Goal: Task Accomplishment & Management: Use online tool/utility

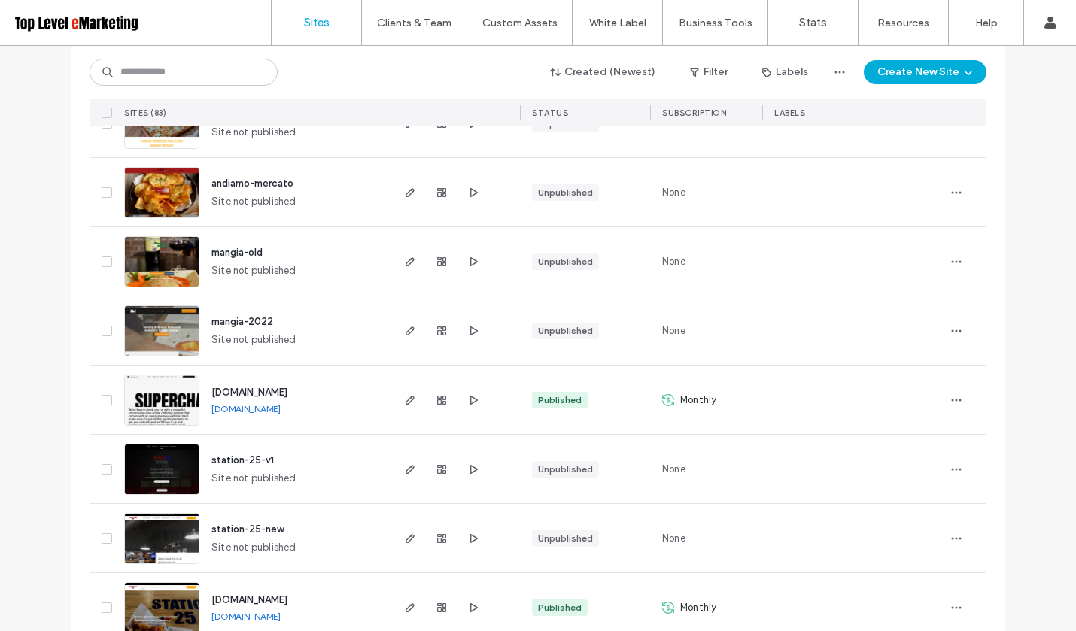
scroll to position [718, 0]
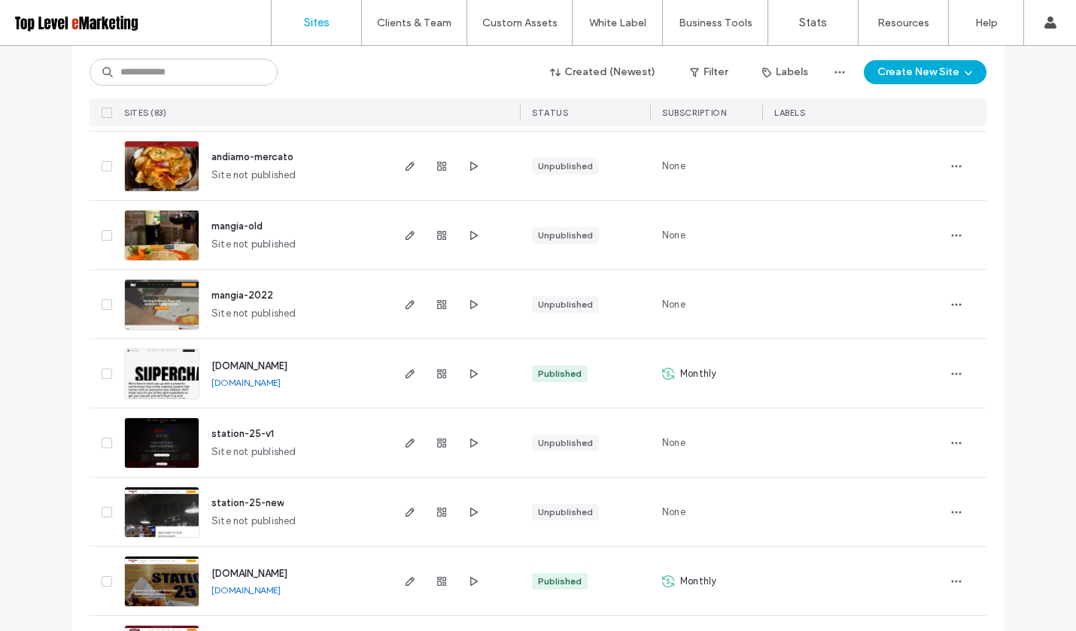
click at [287, 363] on span "[DOMAIN_NAME]" at bounding box center [249, 365] width 76 height 11
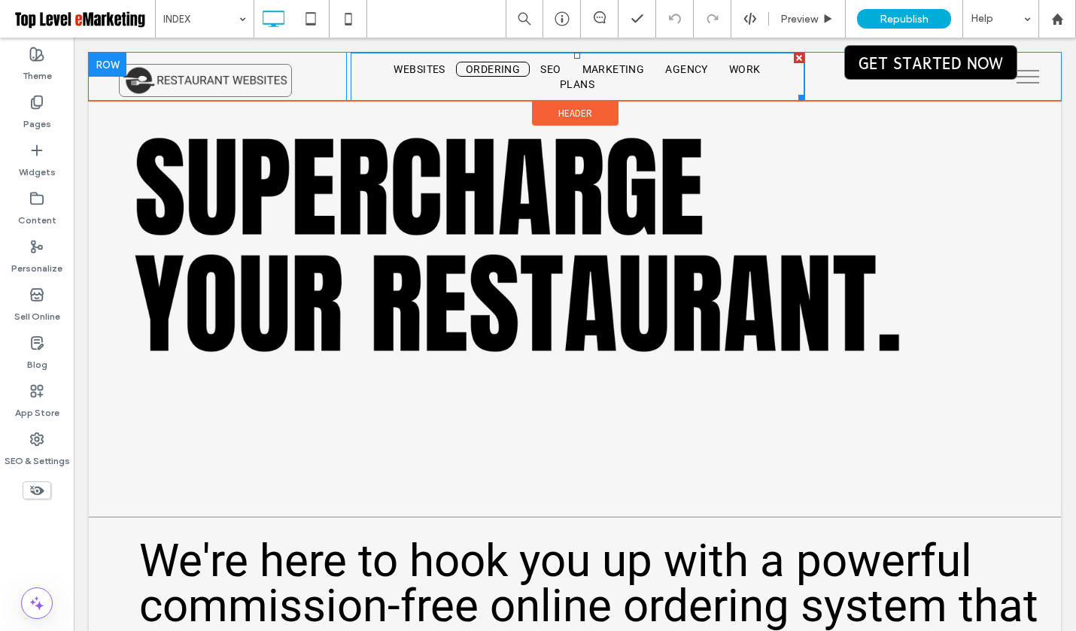
click at [493, 70] on span "ORDERING" at bounding box center [493, 69] width 54 height 12
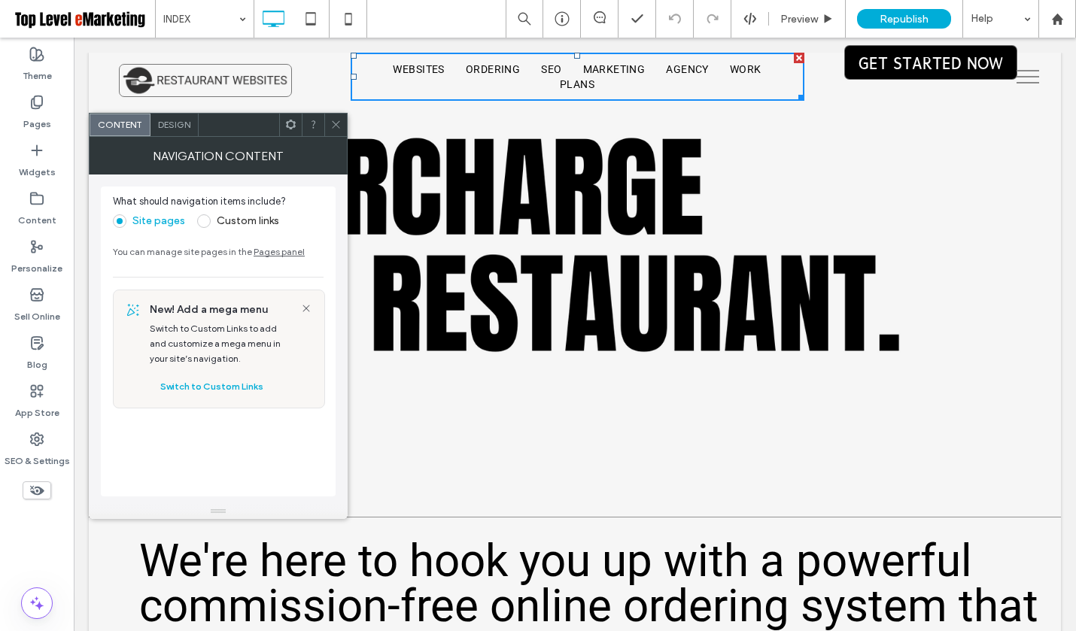
click at [333, 122] on icon at bounding box center [335, 124] width 11 height 11
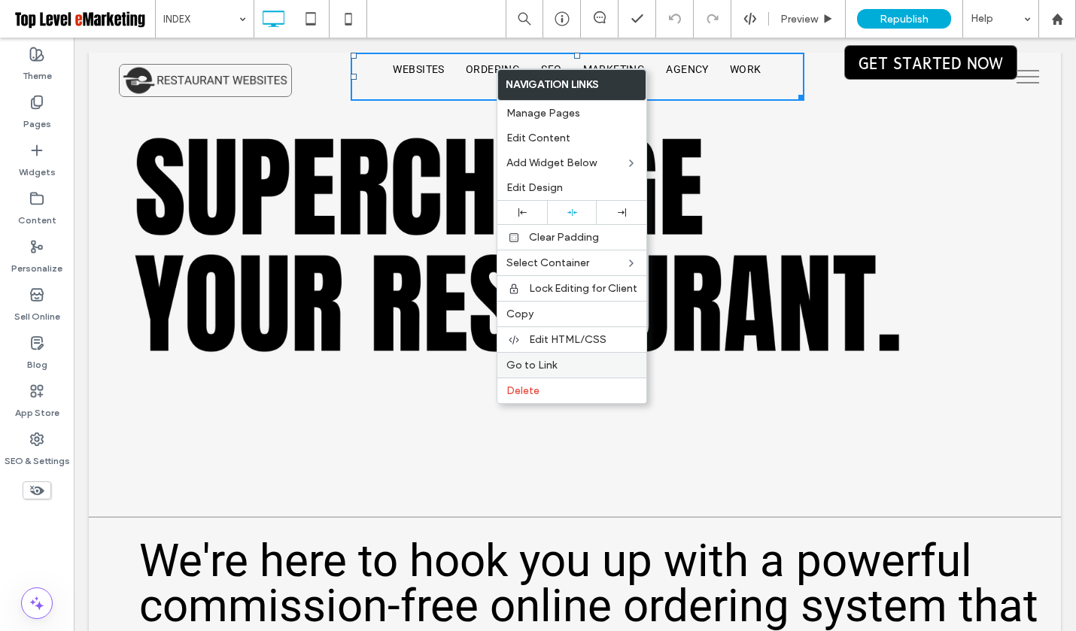
click at [549, 367] on span "Go to Link" at bounding box center [531, 365] width 50 height 13
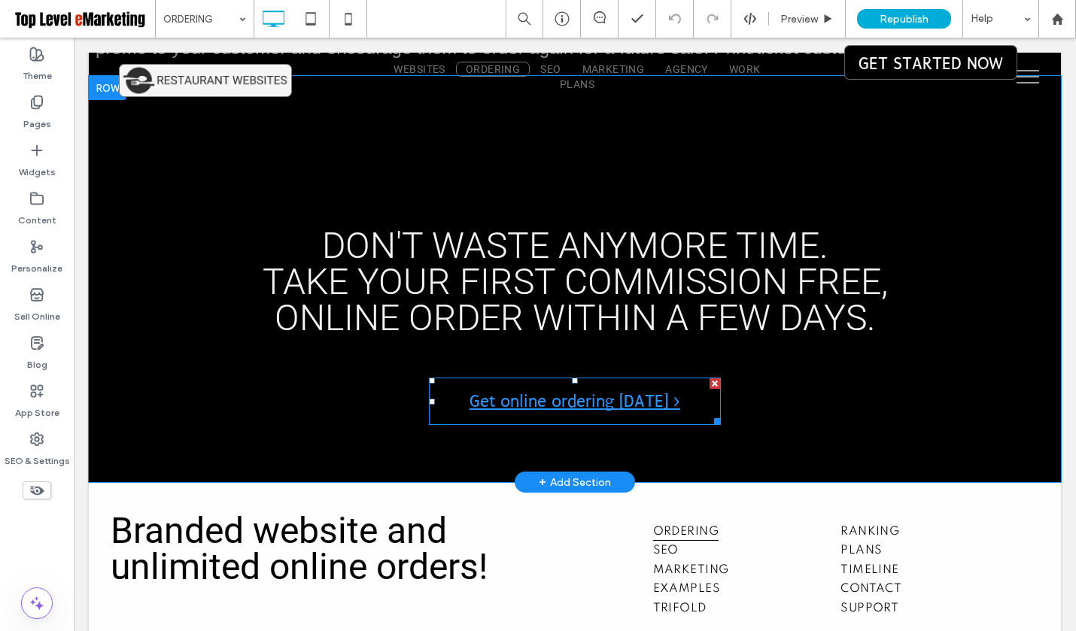
scroll to position [7848, 0]
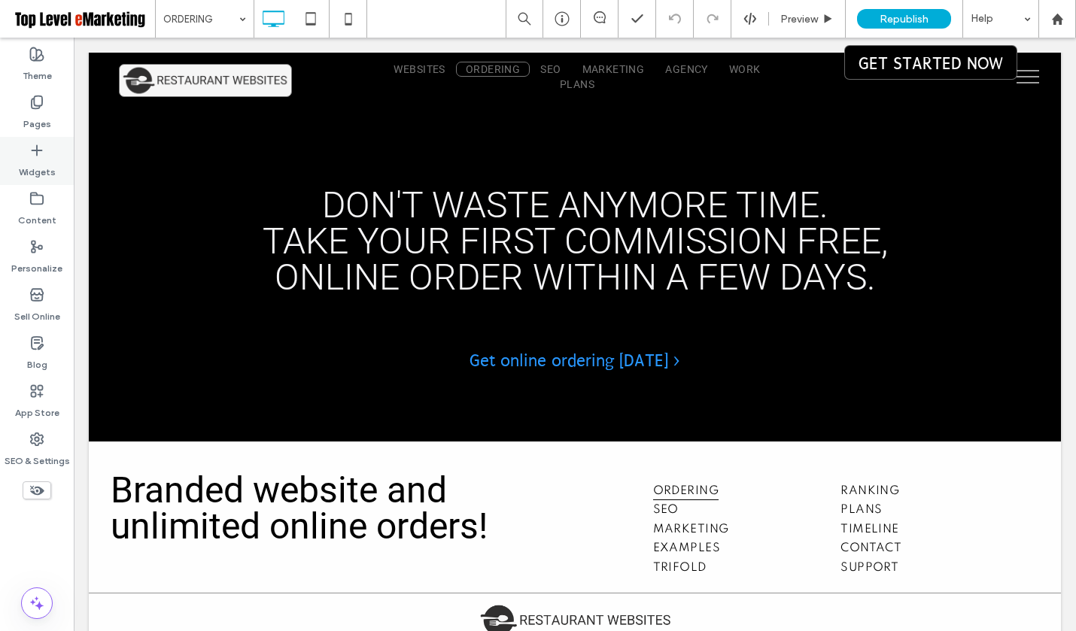
click at [33, 167] on label "Widgets" at bounding box center [37, 168] width 37 height 21
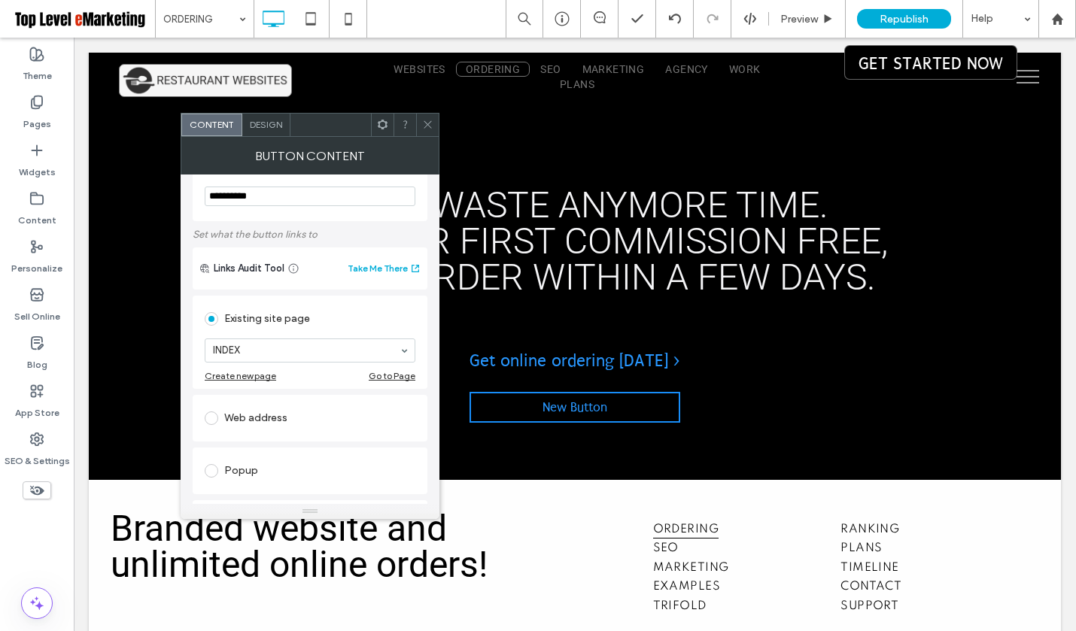
scroll to position [28, 0]
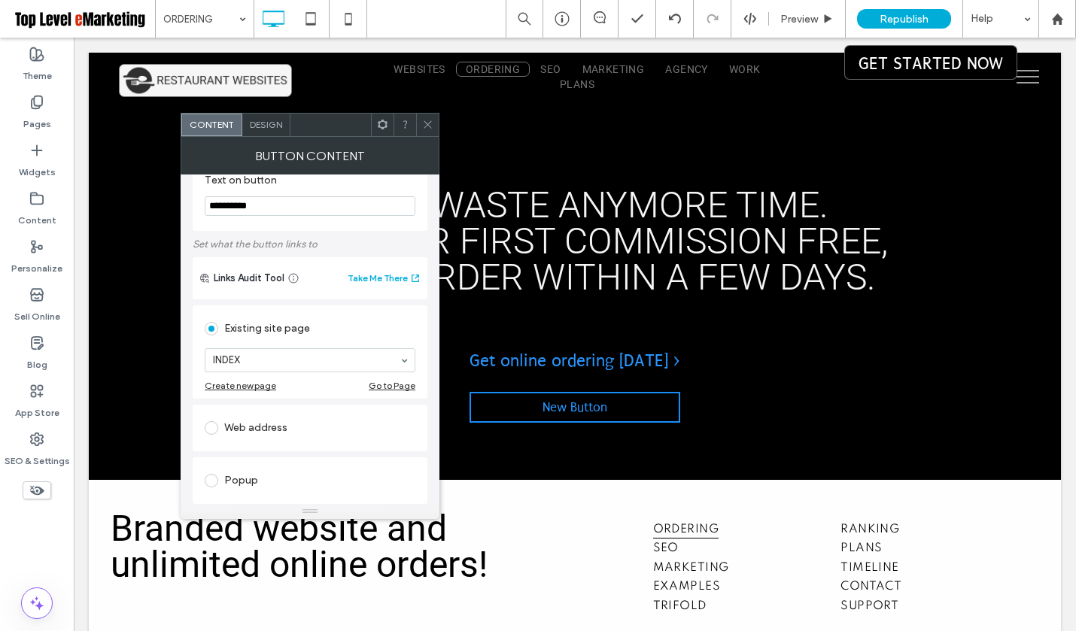
click at [423, 123] on icon at bounding box center [427, 124] width 11 height 11
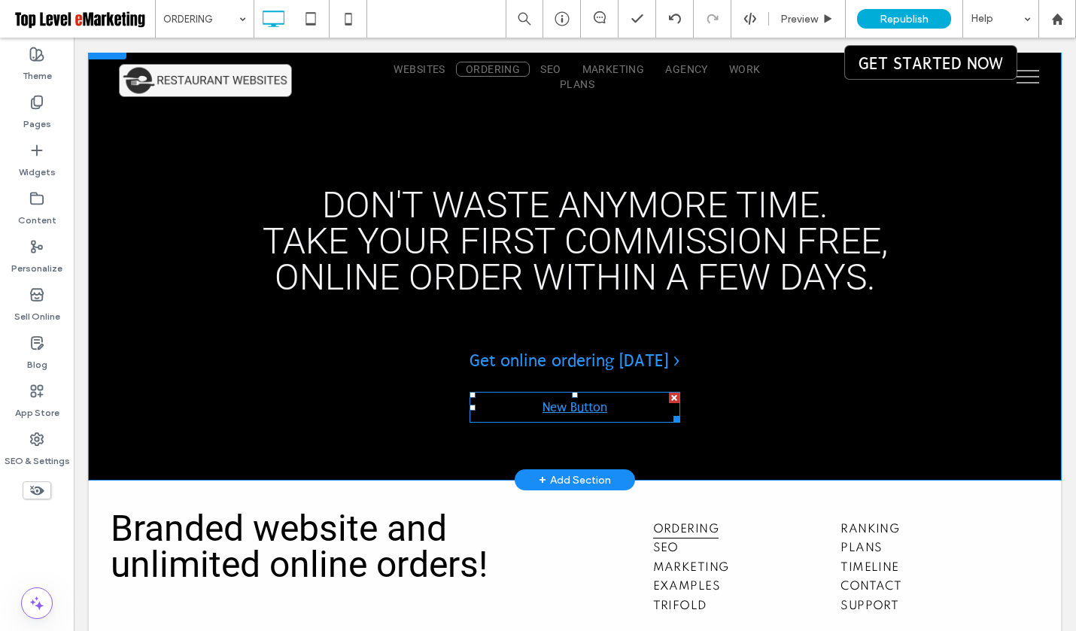
click at [674, 393] on div at bounding box center [674, 398] width 11 height 11
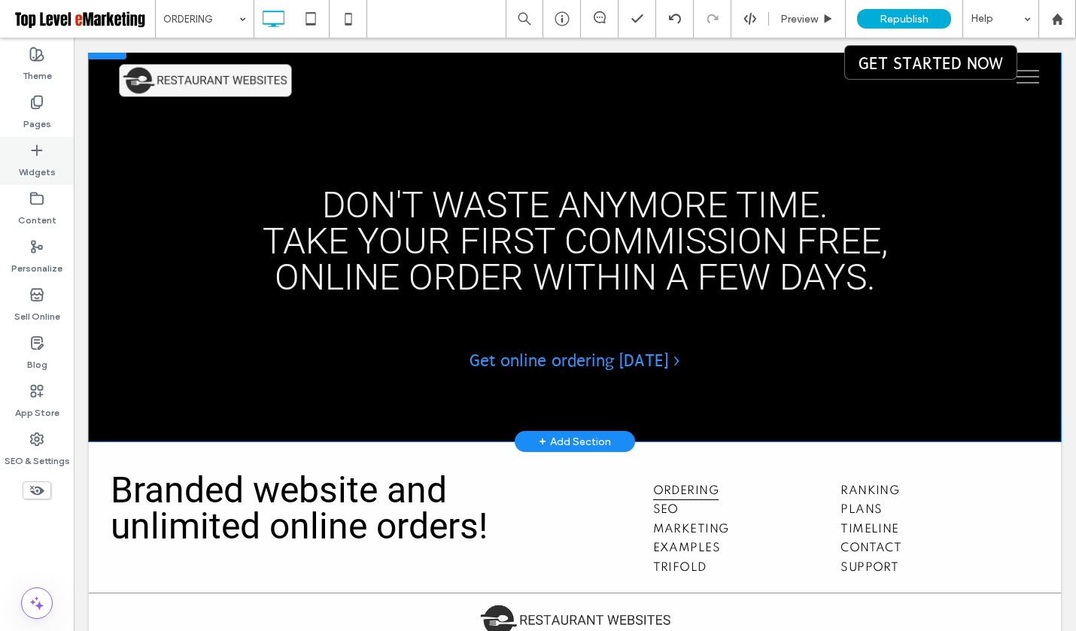
click at [25, 163] on label "Widgets" at bounding box center [37, 168] width 37 height 21
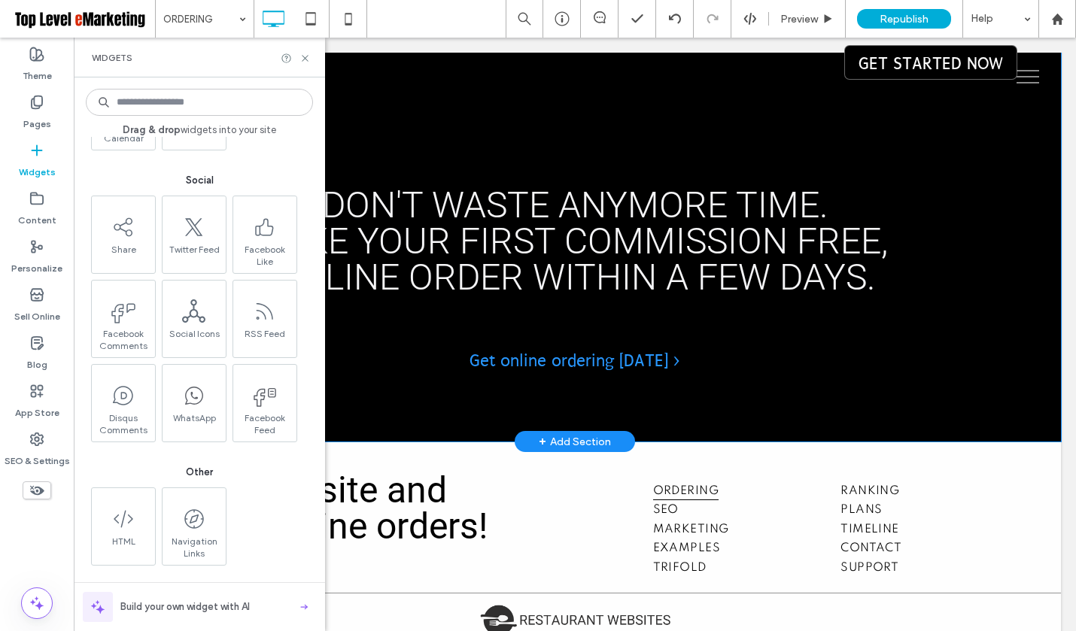
scroll to position [2112, 0]
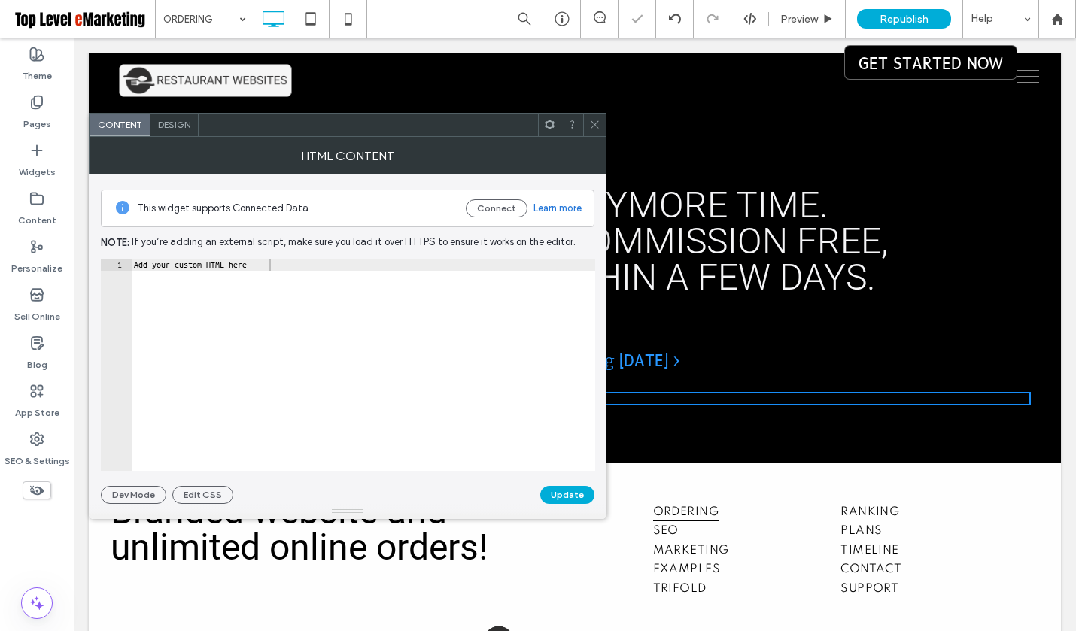
click at [291, 270] on div "Add your custom HTML here" at bounding box center [363, 377] width 464 height 236
paste textarea "**********"
type textarea "**********"
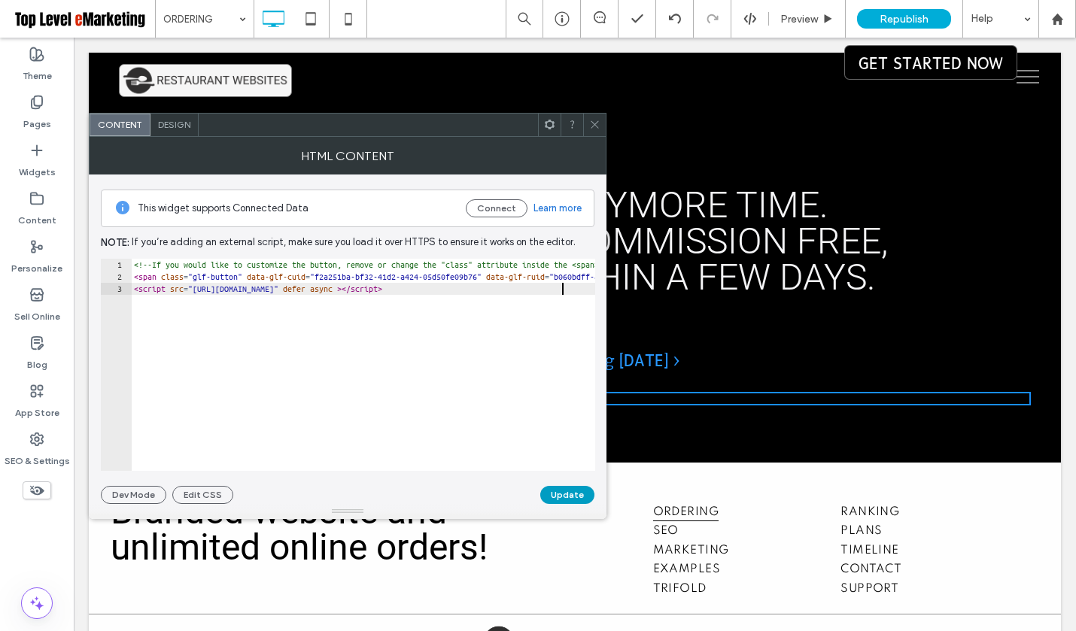
click at [560, 491] on button "Update" at bounding box center [567, 495] width 54 height 18
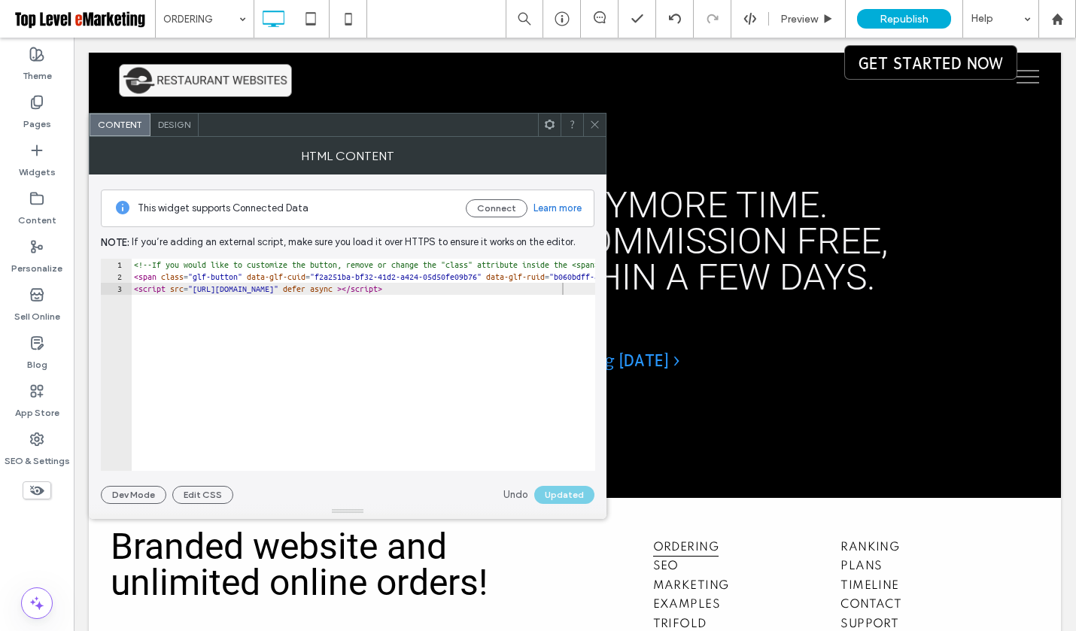
click at [593, 126] on icon at bounding box center [594, 124] width 11 height 11
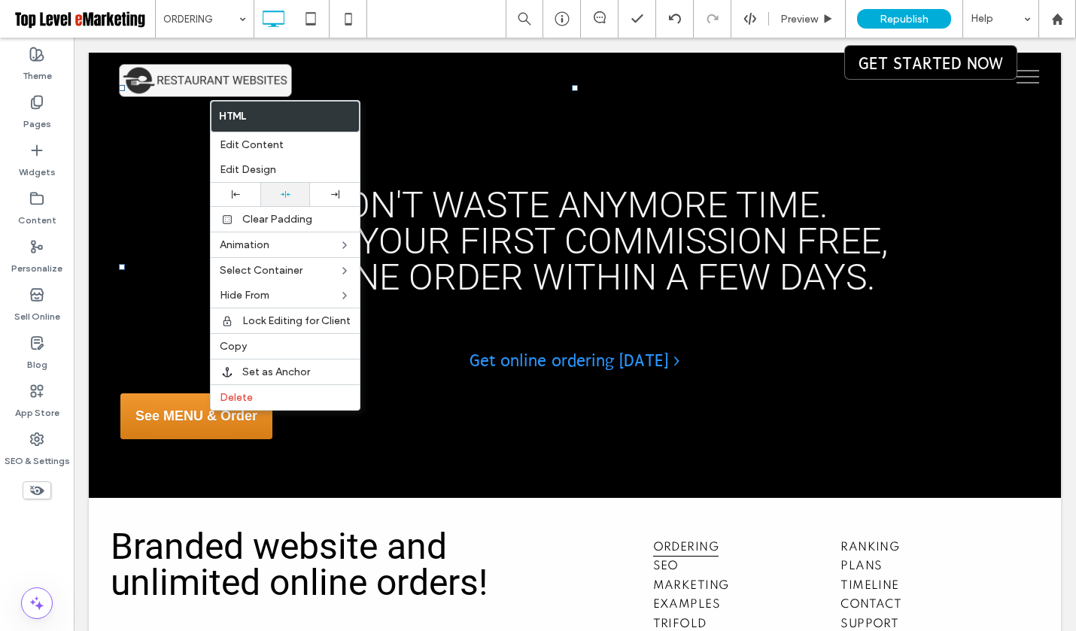
click at [284, 196] on icon at bounding box center [286, 195] width 10 height 10
click at [148, 333] on div "Don't waste anymore time. Take your first commission free, online order within …" at bounding box center [575, 266] width 912 height 363
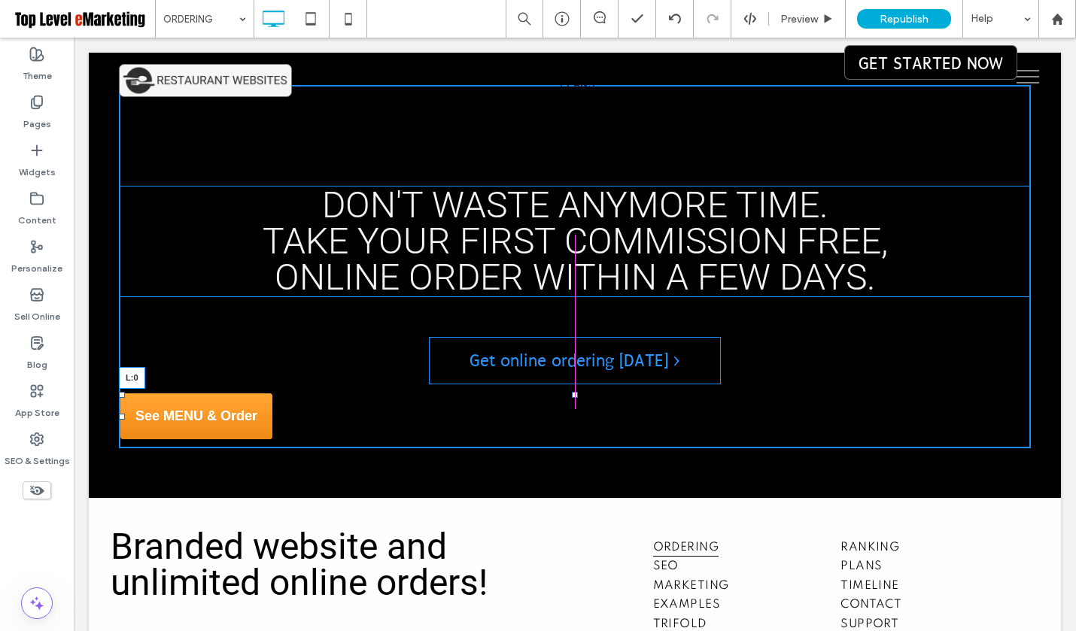
drag, startPoint x: 121, startPoint y: 409, endPoint x: 220, endPoint y: 407, distance: 98.6
click at [220, 407] on div "See MENU & Order L:0" at bounding box center [575, 416] width 912 height 49
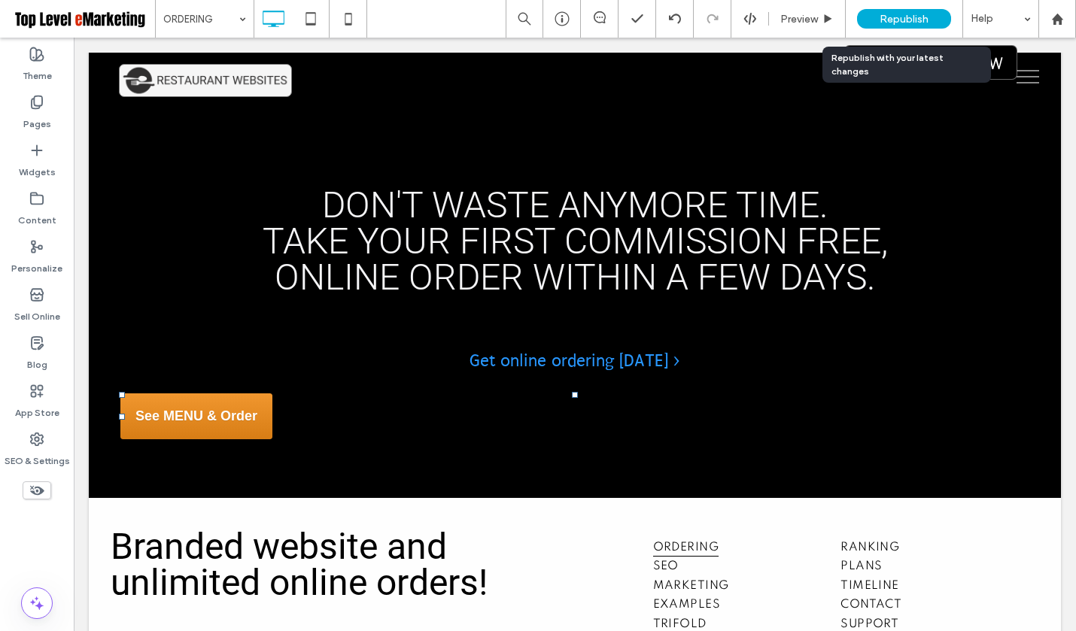
click at [904, 17] on span "Republish" at bounding box center [903, 19] width 49 height 13
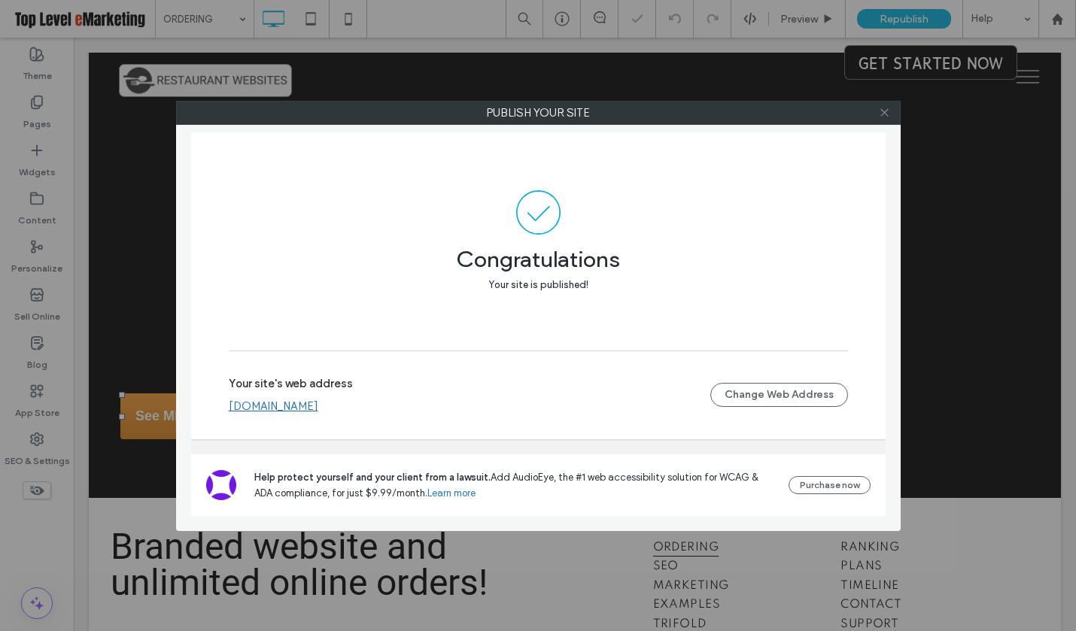
click at [883, 113] on icon at bounding box center [884, 112] width 11 height 11
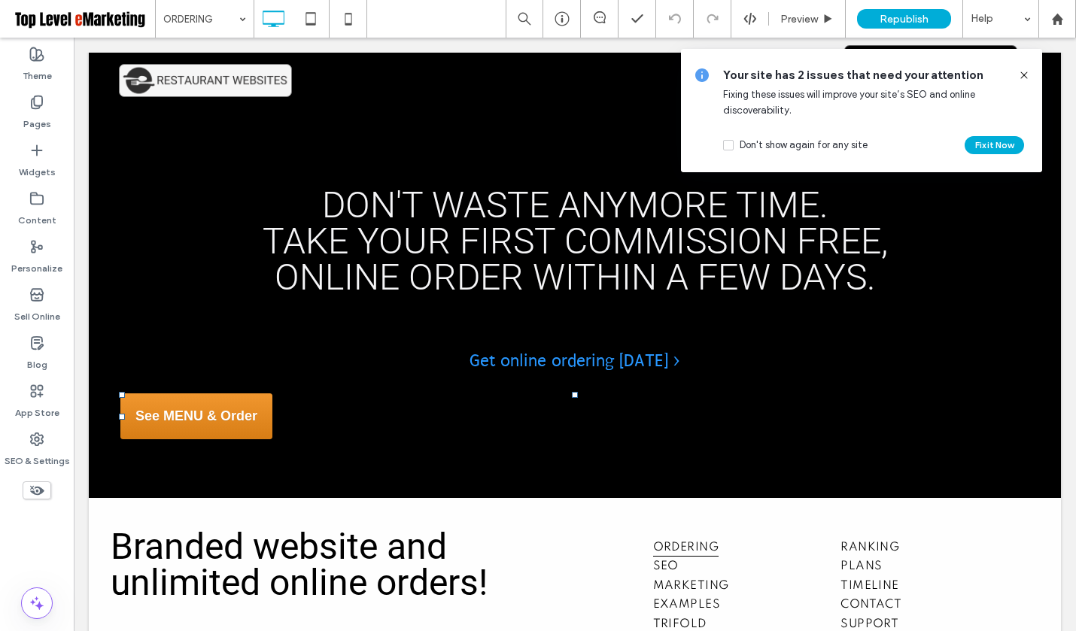
click at [1022, 74] on icon at bounding box center [1024, 75] width 12 height 12
